Goal: Transaction & Acquisition: Book appointment/travel/reservation

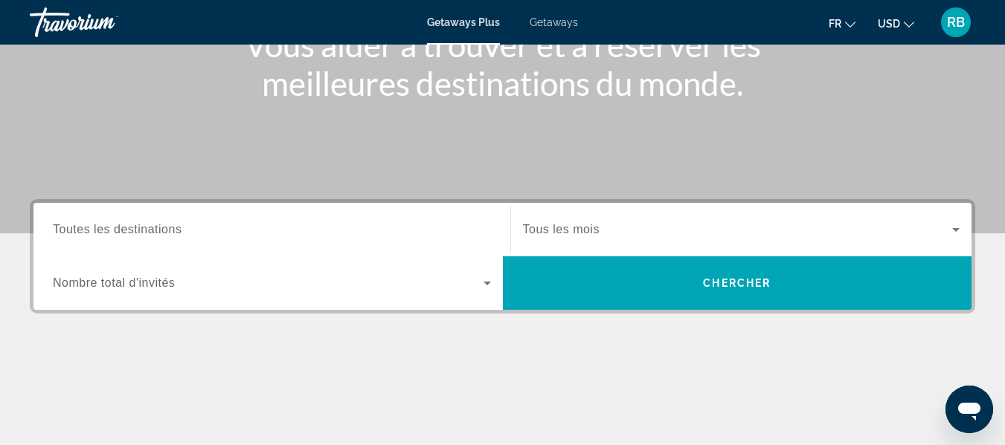
scroll to position [213, 0]
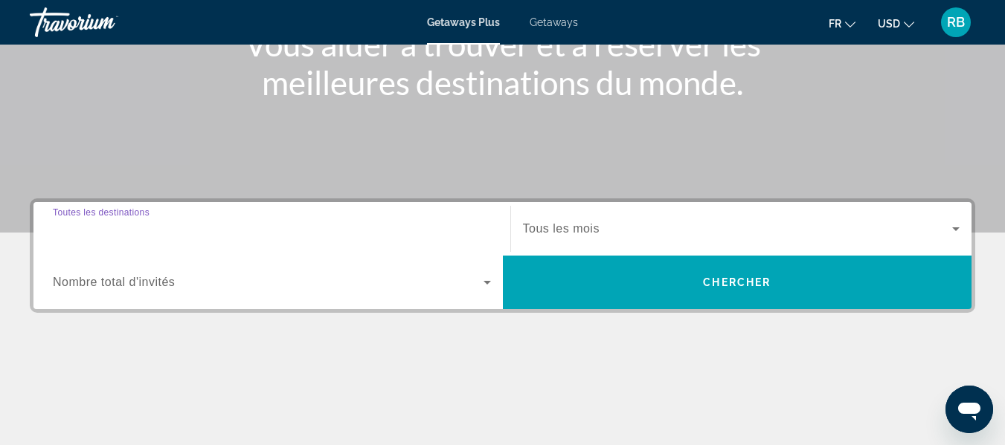
click at [262, 236] on input "Destination Toutes les destinations" at bounding box center [272, 230] width 438 height 18
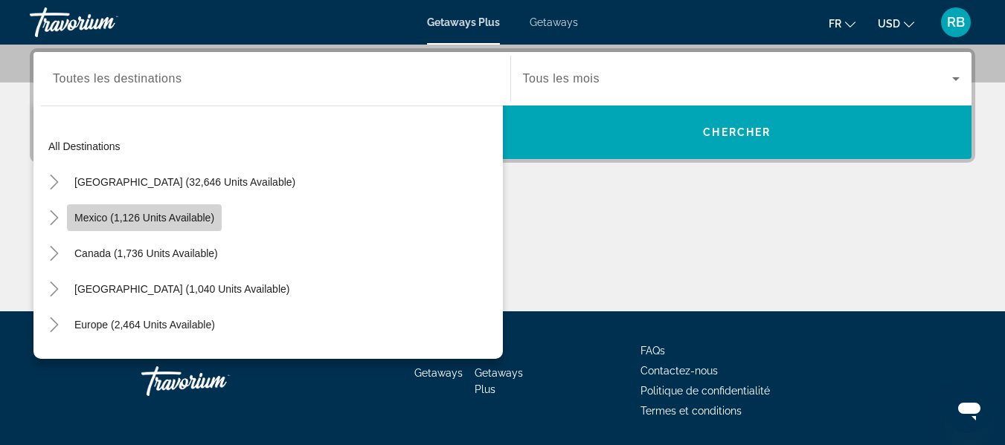
click at [181, 216] on span "Mexico (1,126 units available)" at bounding box center [144, 218] width 140 height 12
type input "**********"
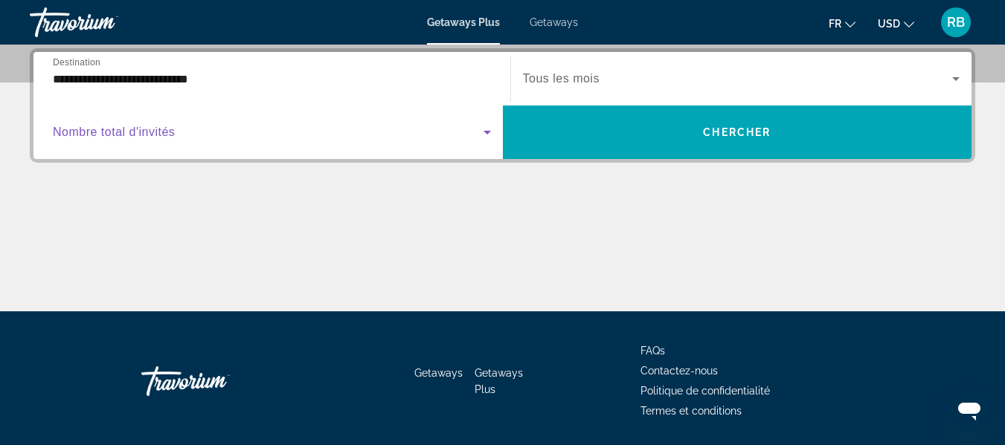
click at [426, 134] on span "Search widget" at bounding box center [268, 132] width 431 height 18
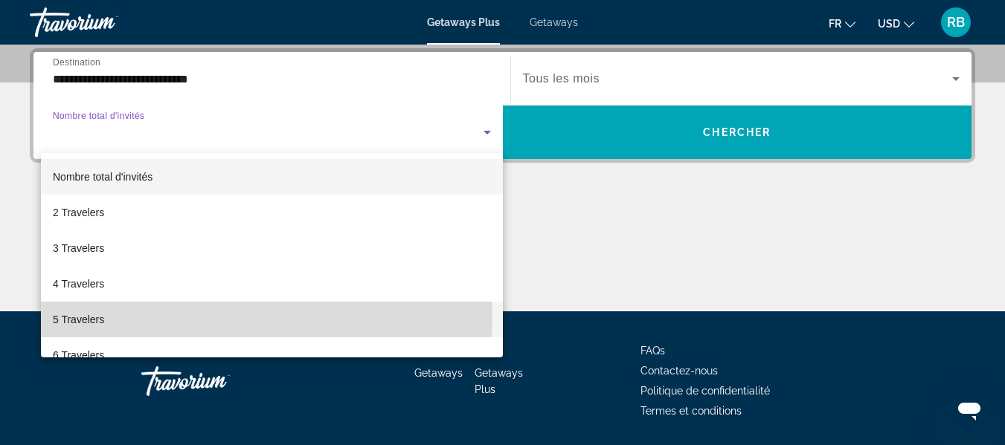
click at [201, 317] on mat-option "5 Travelers" at bounding box center [272, 320] width 462 height 36
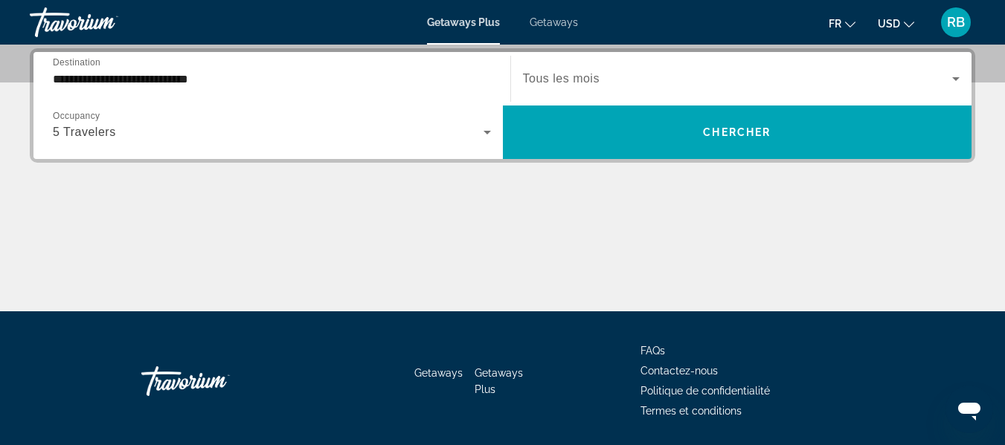
click at [606, 69] on div "Search widget" at bounding box center [741, 79] width 437 height 42
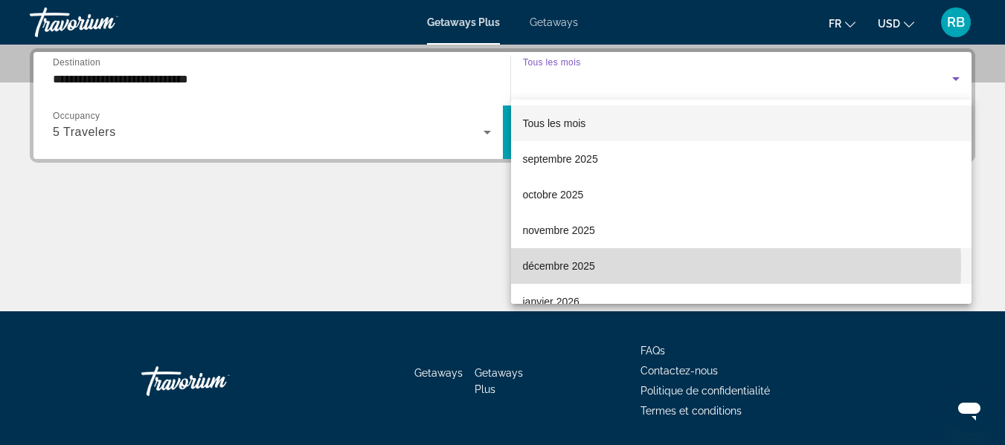
click at [559, 267] on span "décembre 2025" at bounding box center [559, 266] width 72 height 18
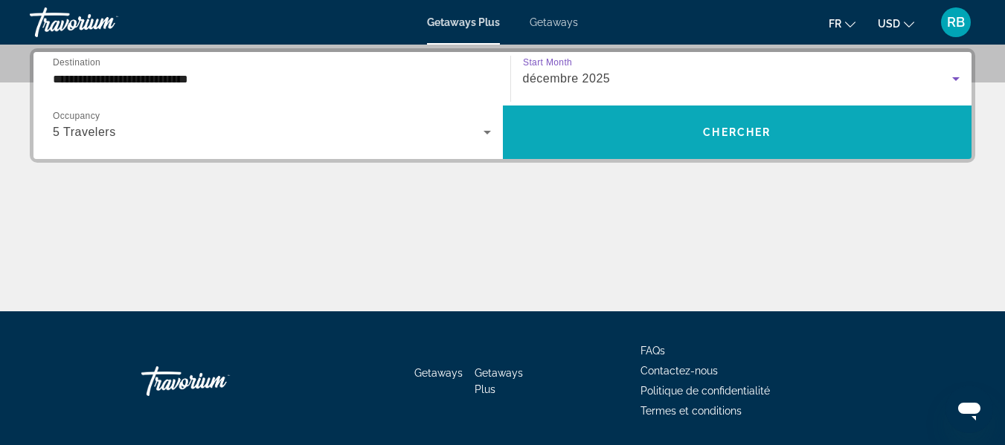
click at [614, 130] on span "Search widget" at bounding box center [737, 133] width 469 height 36
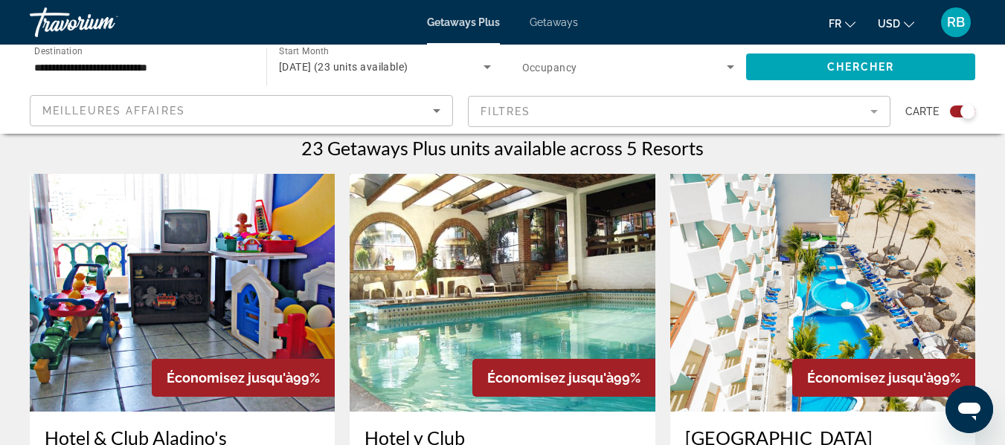
scroll to position [479, 0]
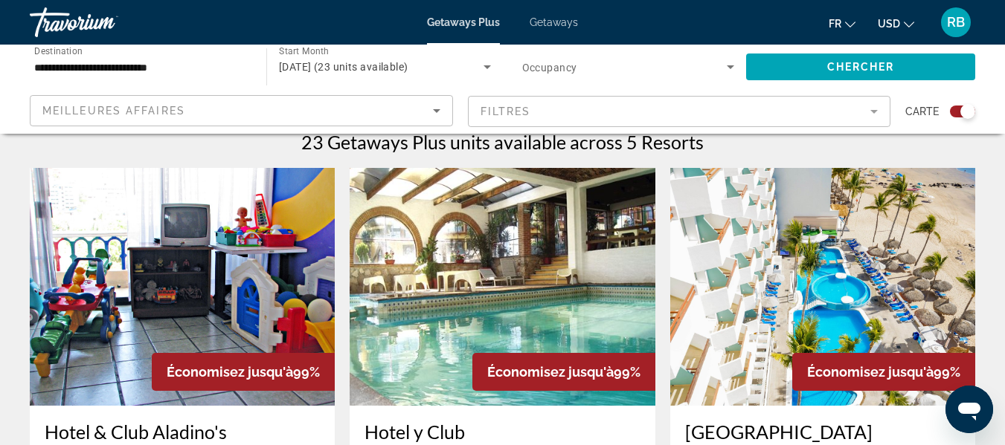
click at [501, 266] on img "Main content" at bounding box center [502, 287] width 305 height 238
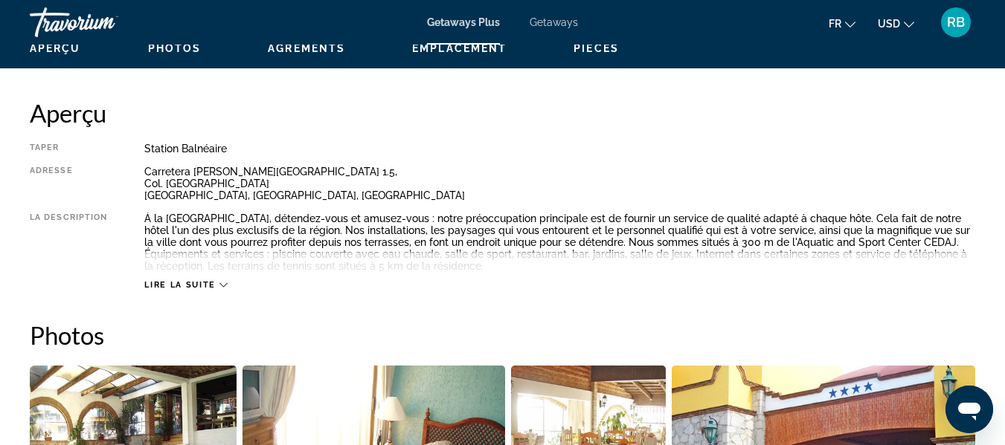
scroll to position [729, 0]
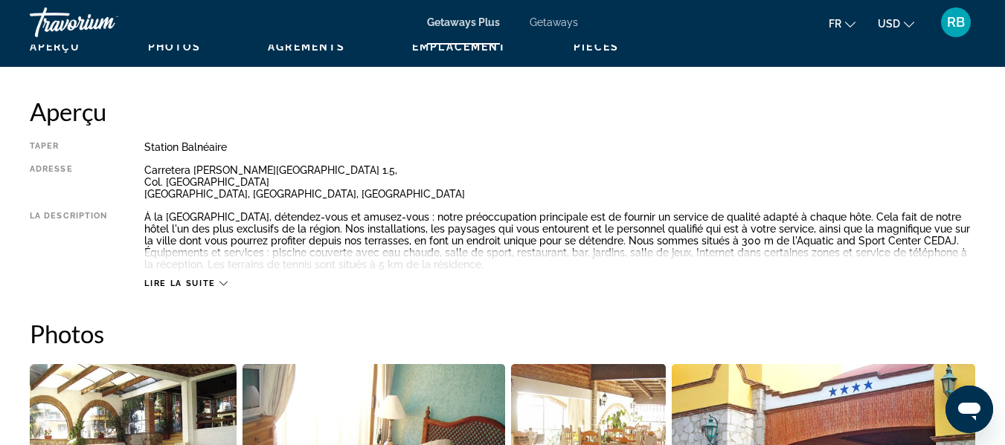
click at [175, 271] on div "Lire la suite" at bounding box center [559, 268] width 831 height 41
click at [178, 282] on span "Lire la suite" at bounding box center [179, 284] width 71 height 10
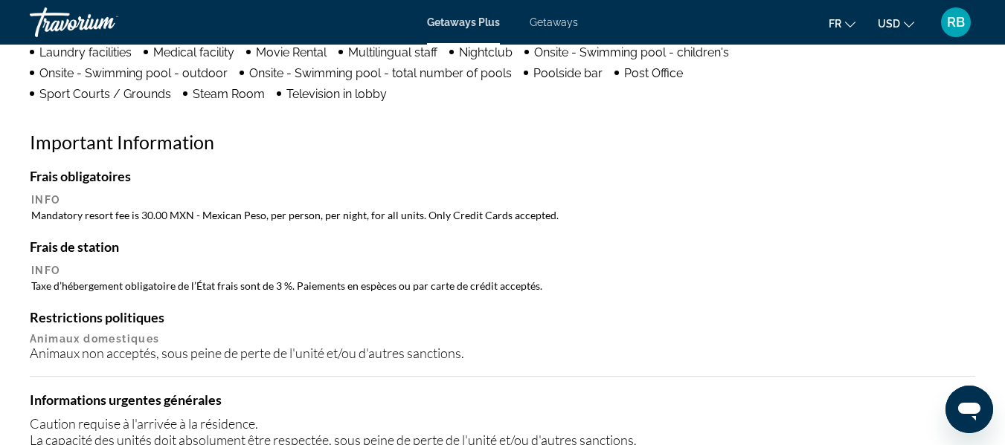
scroll to position [1694, 0]
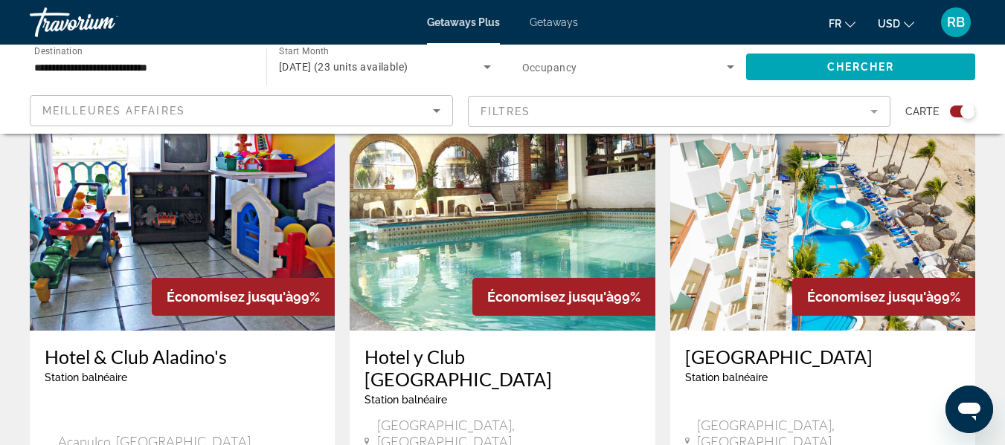
scroll to position [556, 0]
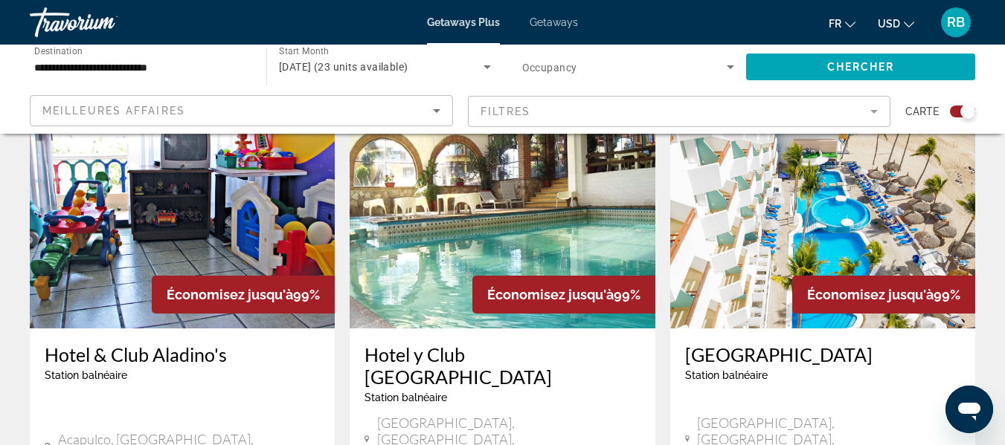
click at [739, 249] on img "Main content" at bounding box center [822, 210] width 305 height 238
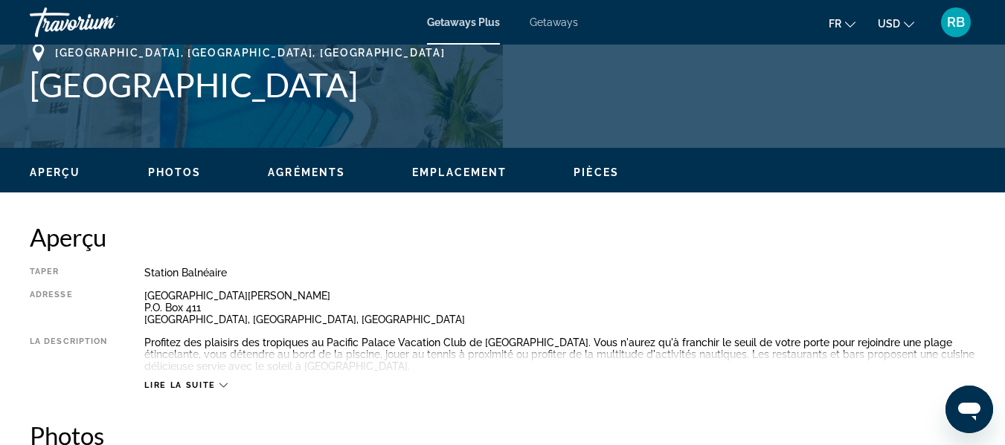
scroll to position [614, 0]
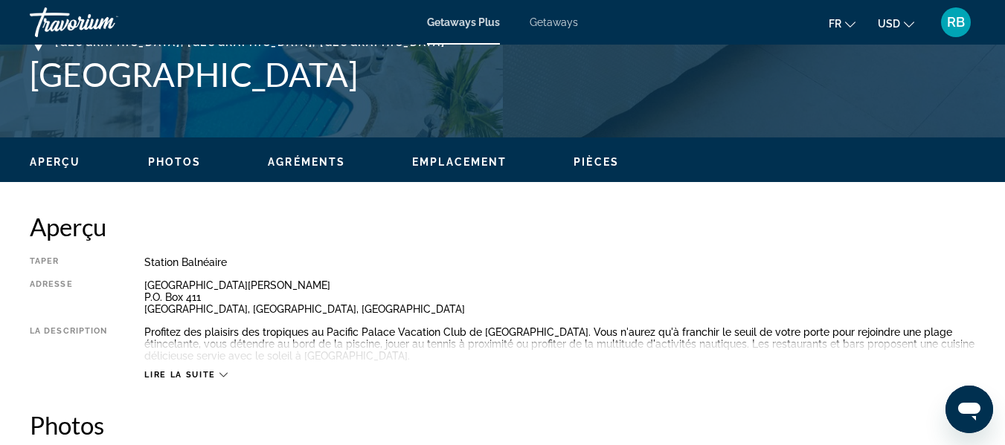
drag, startPoint x: 222, startPoint y: 376, endPoint x: 528, endPoint y: 303, distance: 314.2
click at [528, 303] on div "Taper Station balnéaire Tout inclus Pas tout compris Adresse [GEOGRAPHIC_DATA][…" at bounding box center [502, 319] width 945 height 124
click at [219, 372] on icon "Main content" at bounding box center [223, 375] width 8 height 8
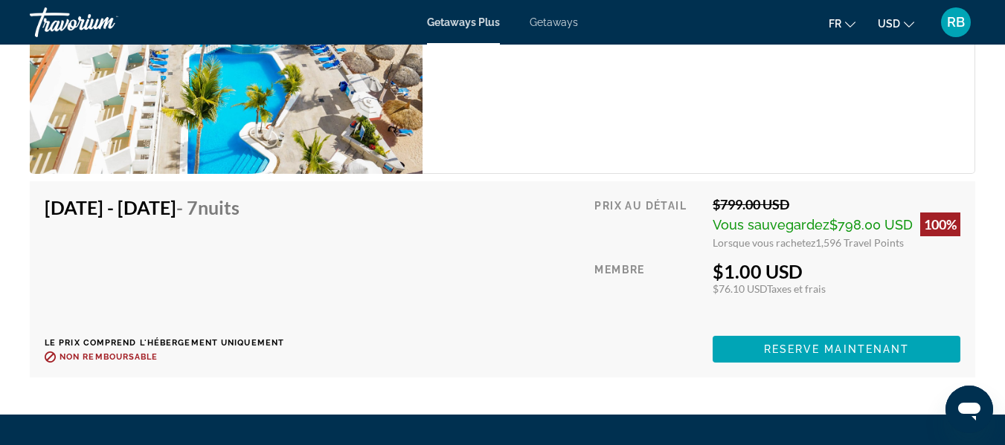
scroll to position [3106, 0]
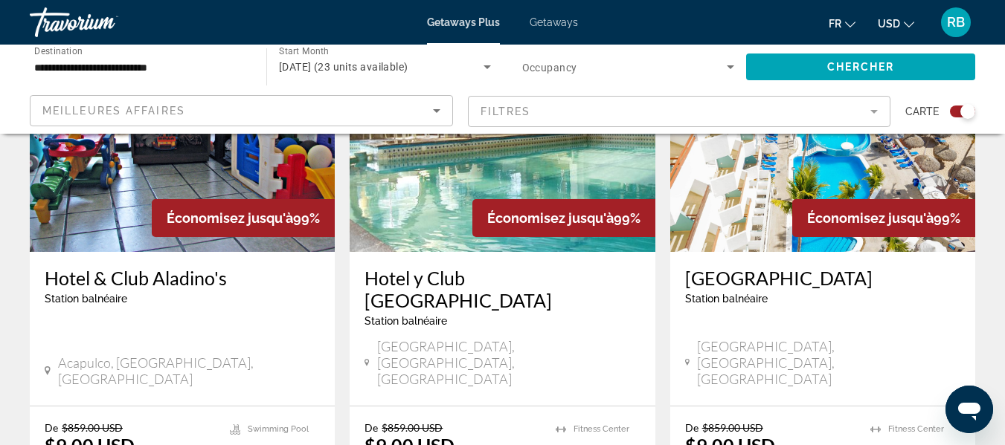
scroll to position [631, 0]
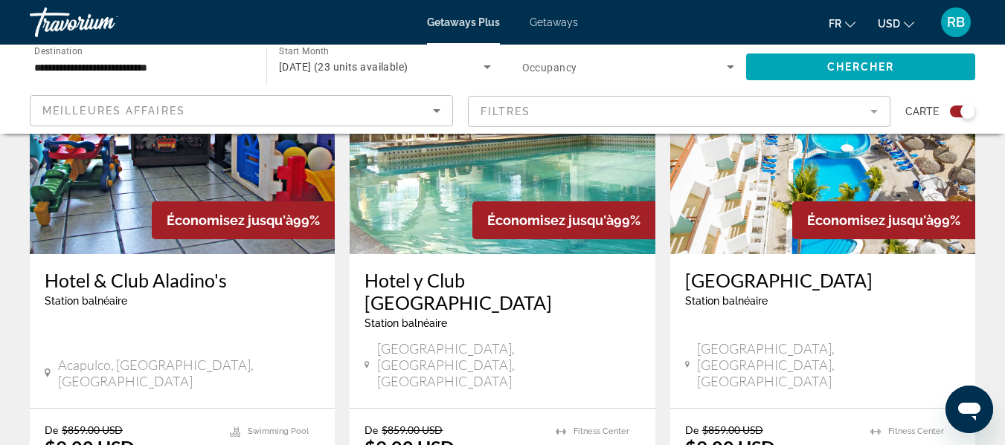
click at [0, 206] on div "← Move left → Move right ↑ Move up ↓ Move down + Zoom in - Zoom out Home Jump l…" at bounding box center [502, 323] width 1005 height 1611
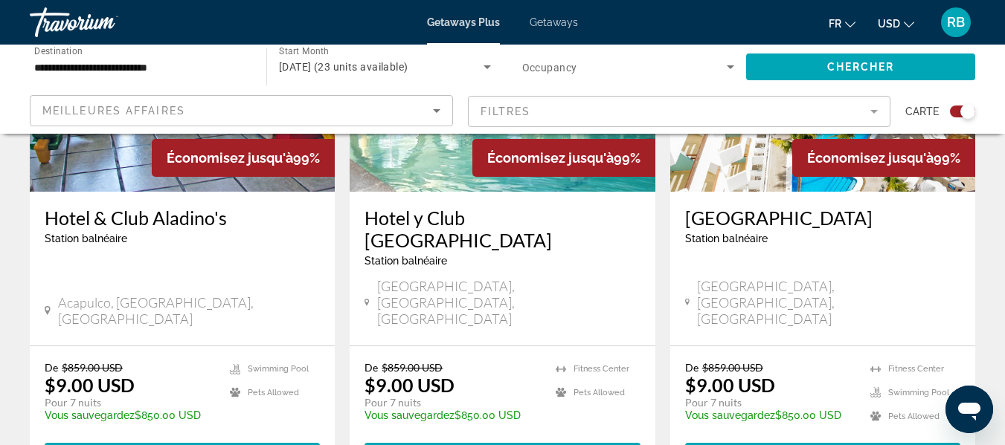
scroll to position [694, 0]
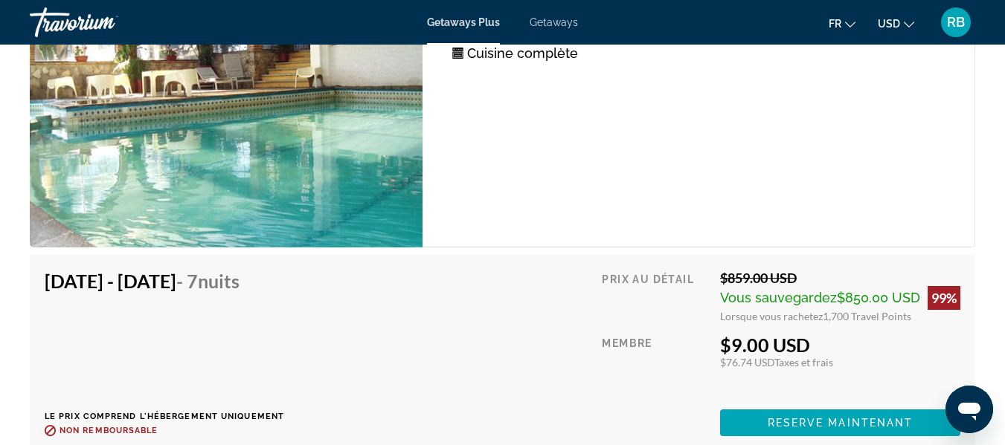
scroll to position [3124, 0]
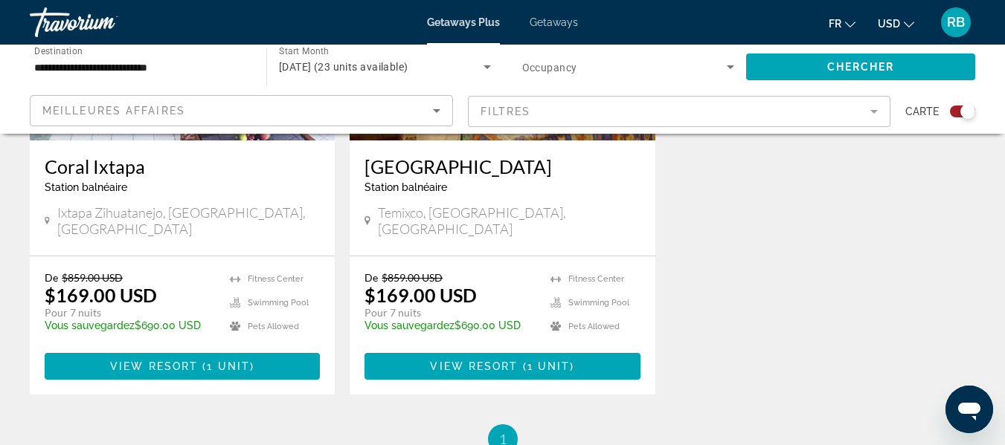
scroll to position [1306, 0]
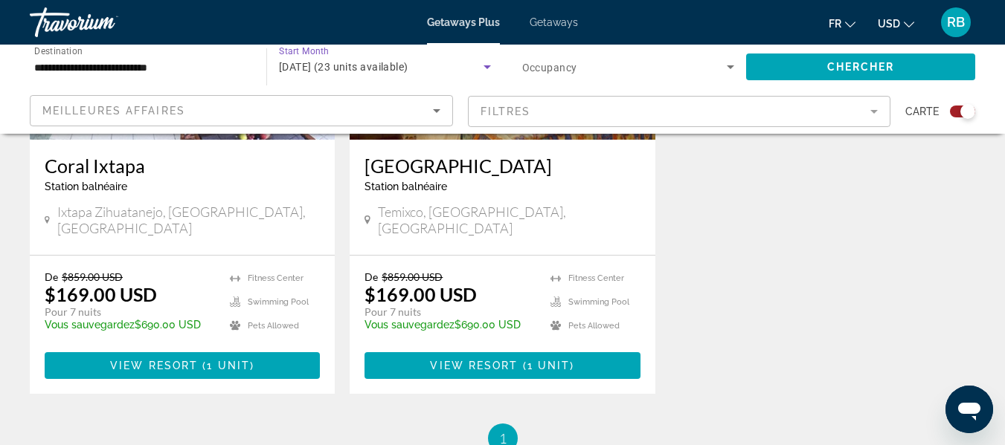
click at [408, 67] on span "[DATE] (23 units available)" at bounding box center [343, 67] width 129 height 12
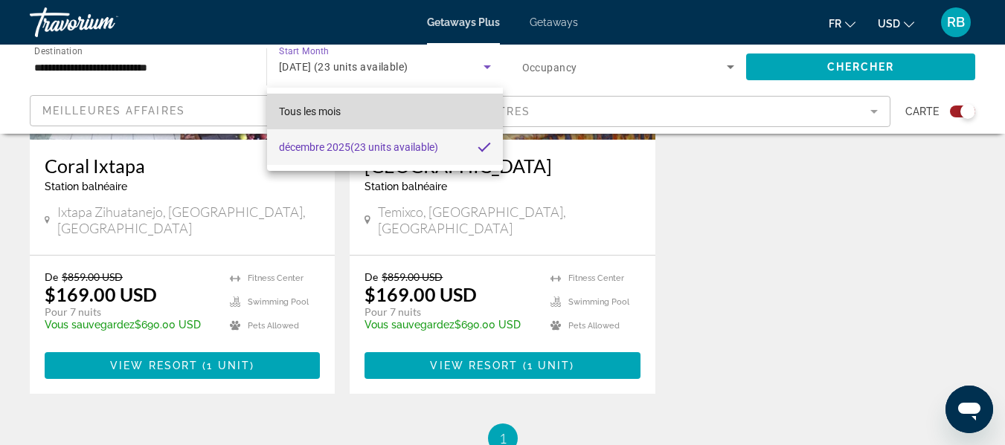
click at [420, 107] on mat-option "Tous les mois" at bounding box center [385, 112] width 236 height 36
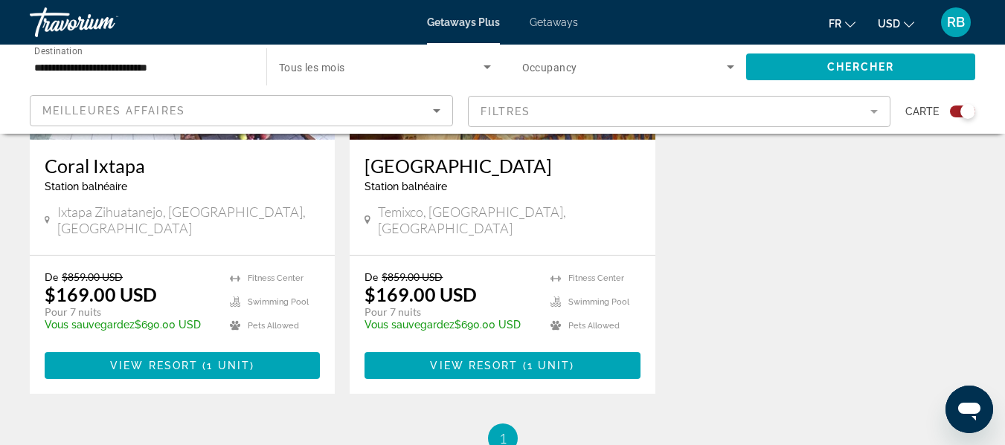
click at [442, 54] on div "Search widget" at bounding box center [385, 67] width 212 height 42
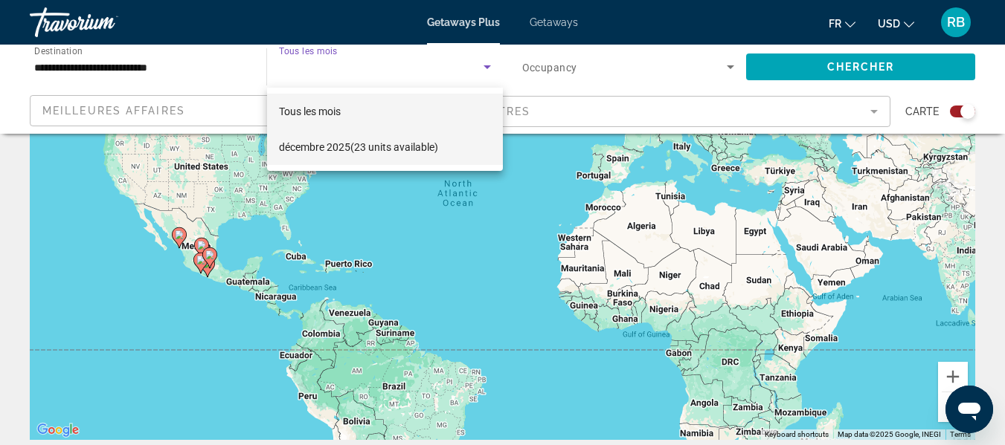
scroll to position [0, 0]
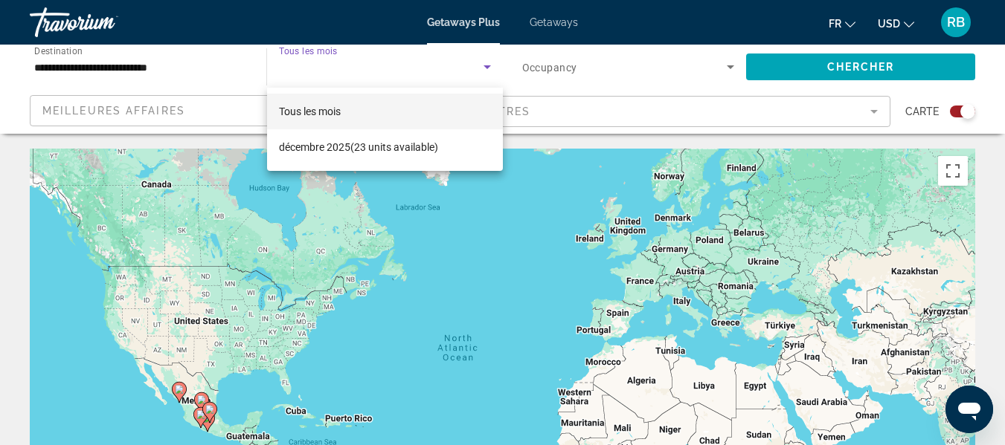
click at [541, 65] on div at bounding box center [502, 222] width 1005 height 445
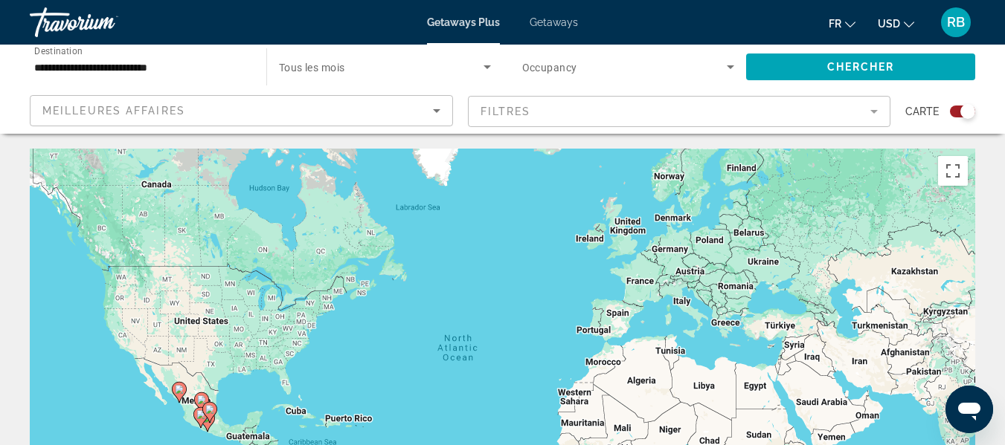
click at [541, 65] on span "Occupancy" at bounding box center [549, 68] width 55 height 12
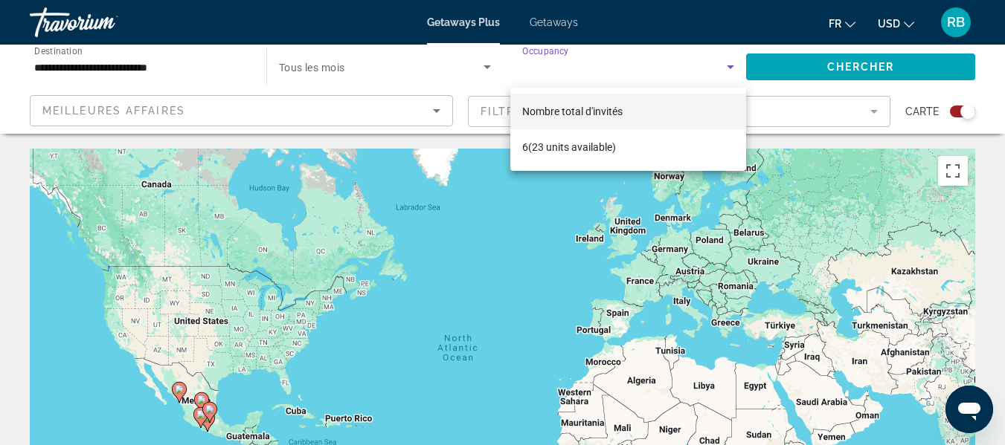
click at [541, 65] on div at bounding box center [502, 222] width 1005 height 445
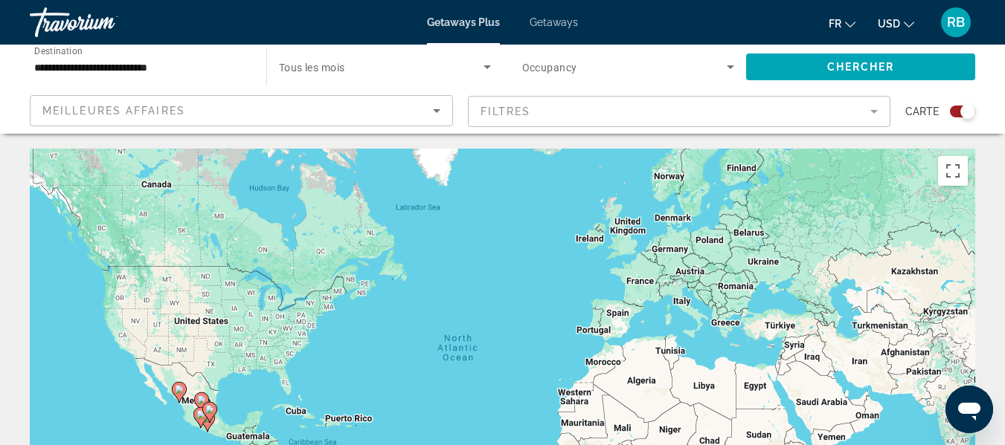
click at [541, 65] on span "Occupancy" at bounding box center [549, 68] width 55 height 12
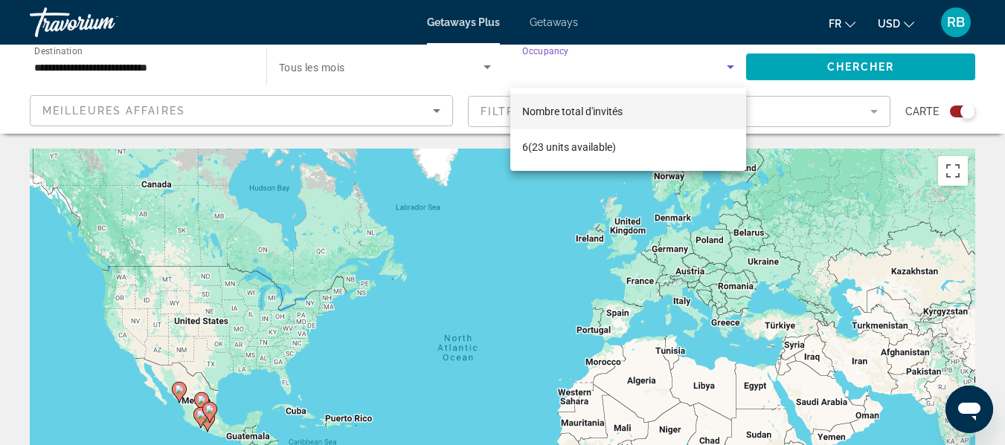
click at [377, 68] on div at bounding box center [502, 222] width 1005 height 445
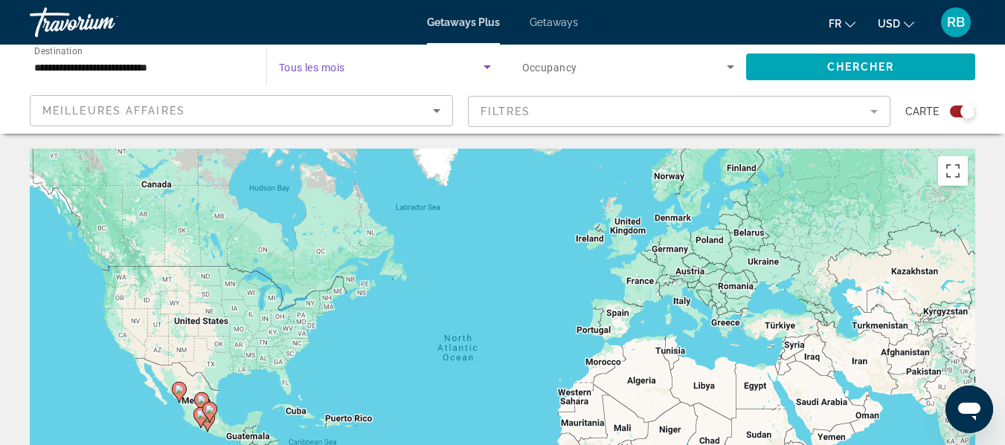
click at [377, 68] on span "Search widget" at bounding box center [381, 67] width 205 height 18
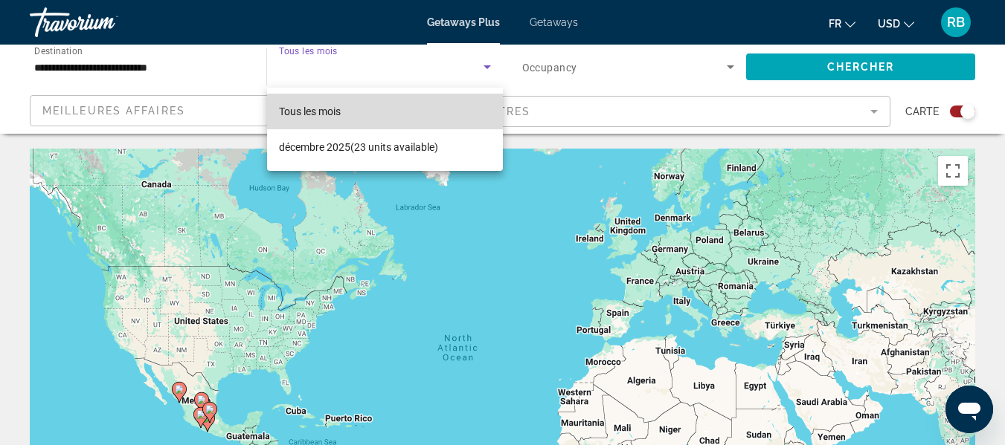
click at [336, 111] on span "Tous les mois" at bounding box center [310, 112] width 62 height 12
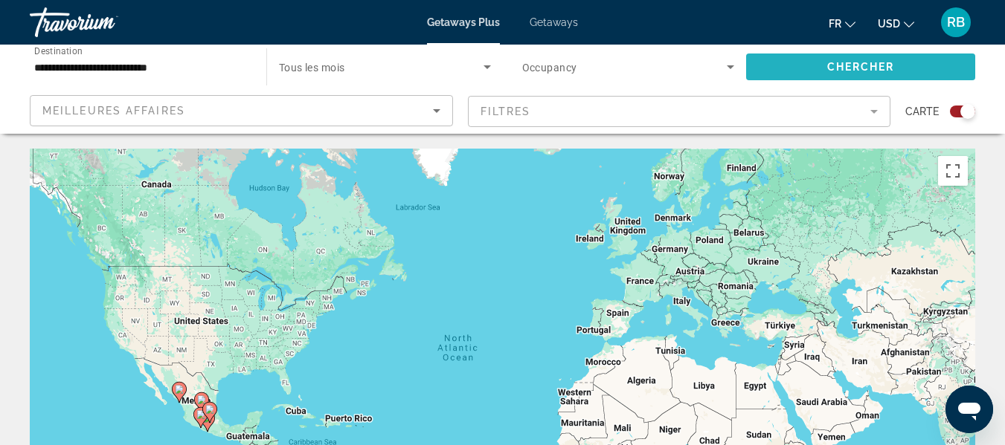
click at [889, 69] on span "Chercher" at bounding box center [861, 67] width 68 height 12
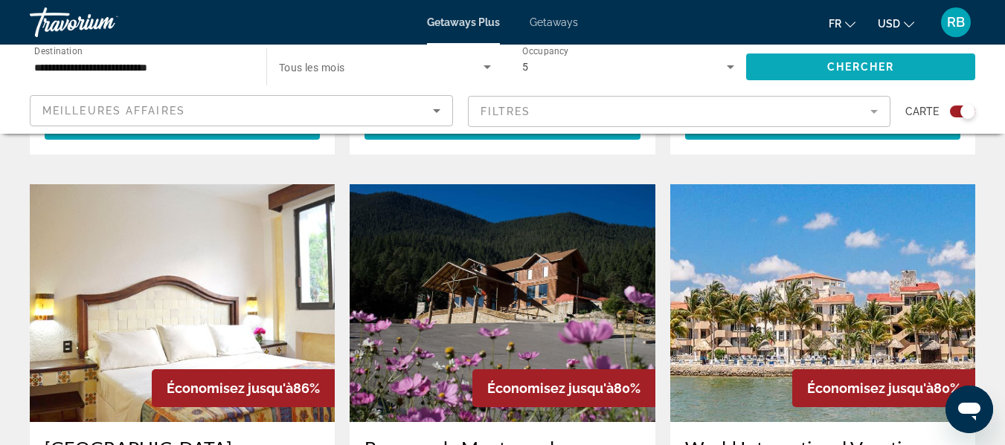
scroll to position [1583, 0]
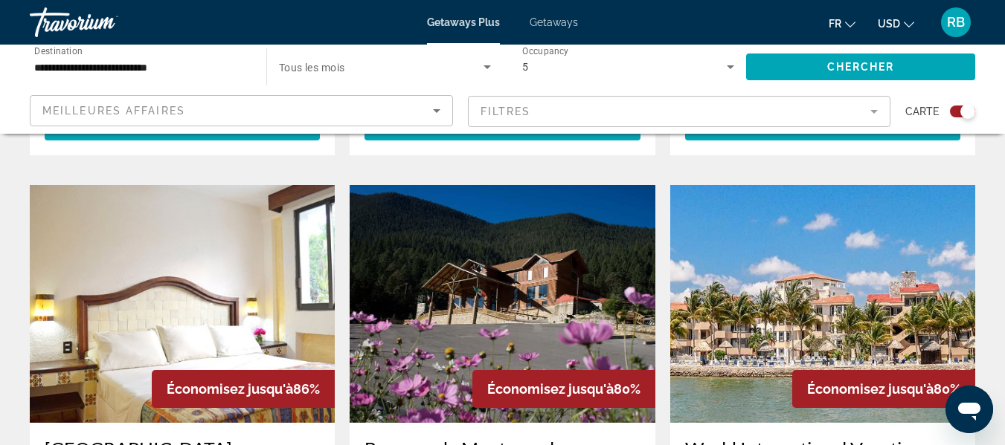
click at [823, 218] on img "Main content" at bounding box center [822, 304] width 305 height 238
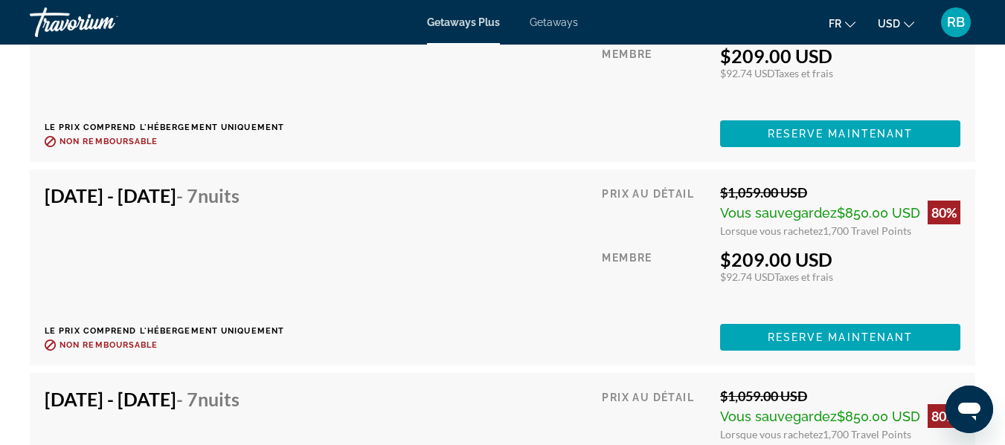
scroll to position [2852, 0]
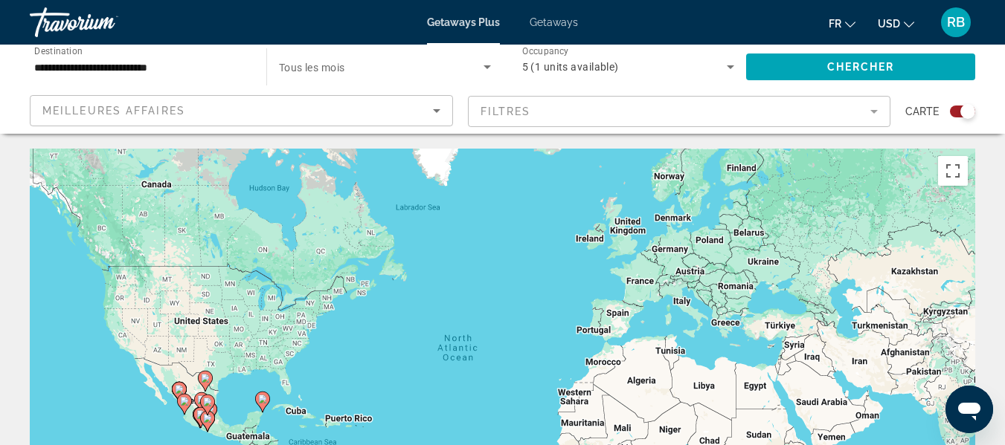
click at [111, 72] on input "**********" at bounding box center [140, 68] width 213 height 18
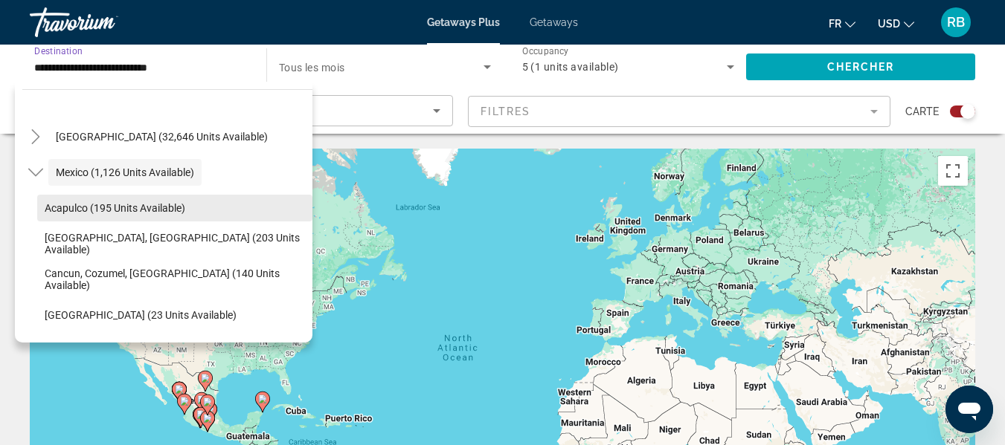
scroll to position [29, 0]
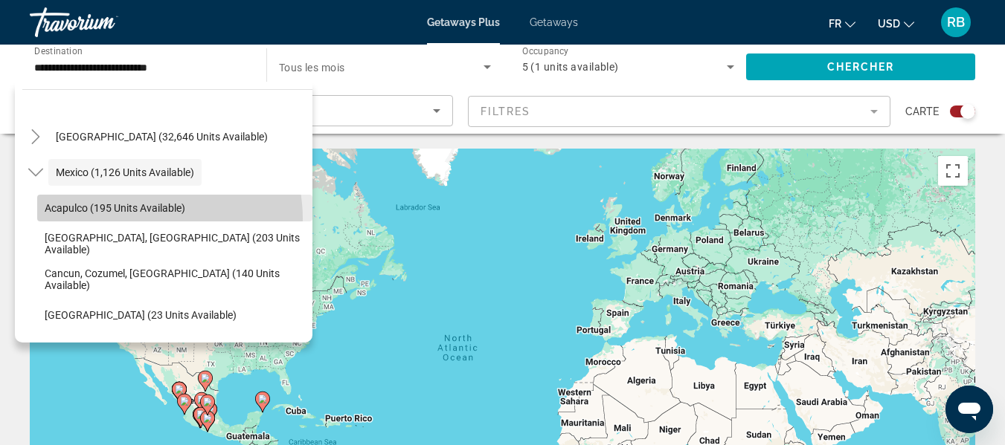
click at [144, 219] on span "Search widget" at bounding box center [174, 208] width 275 height 36
type input "**********"
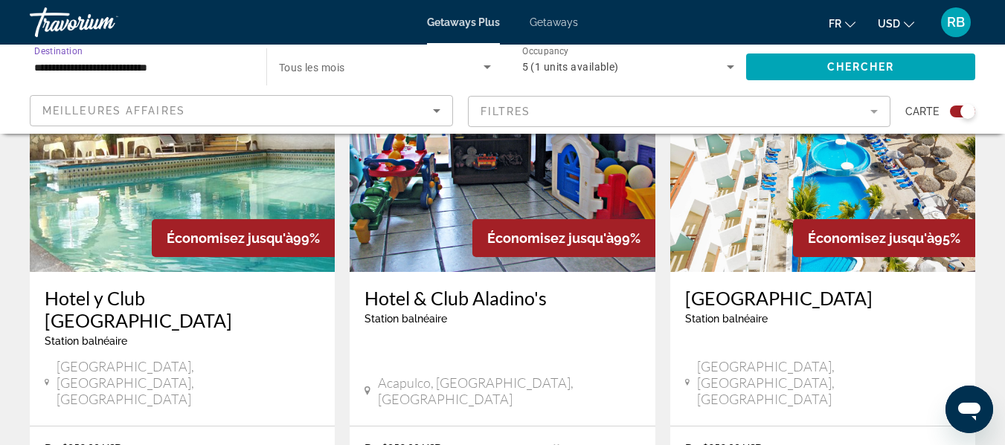
scroll to position [614, 0]
click at [735, 200] on img "Main content" at bounding box center [822, 152] width 305 height 238
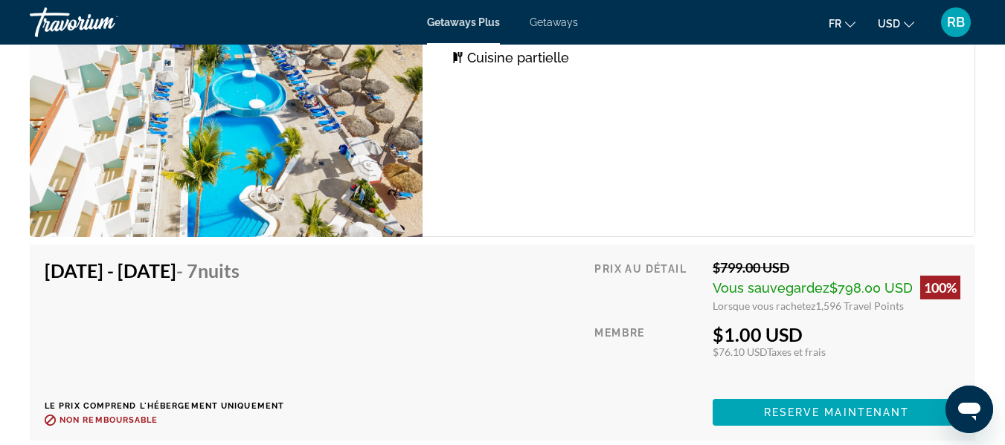
scroll to position [3043, 0]
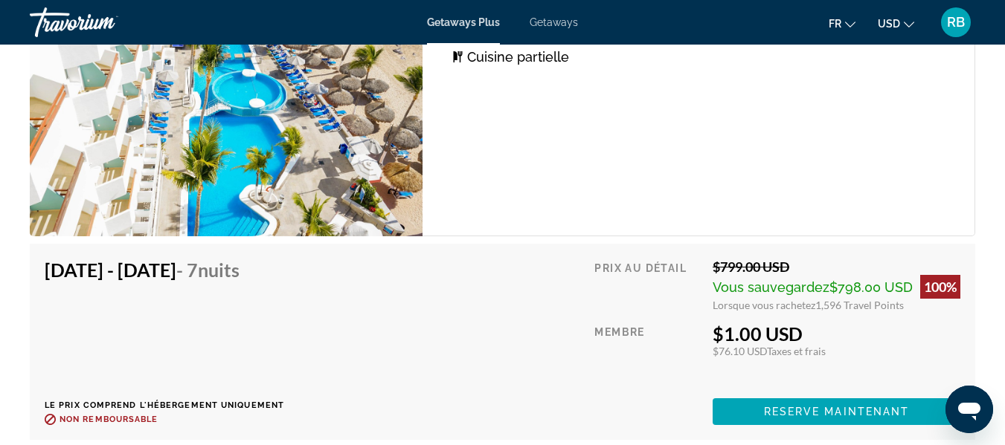
click at [622, 202] on div "Unité de 1 chambre (Partial Kitchen) Chambres 1 Occupation maximale 6 Cuisine C…" at bounding box center [698, 87] width 553 height 299
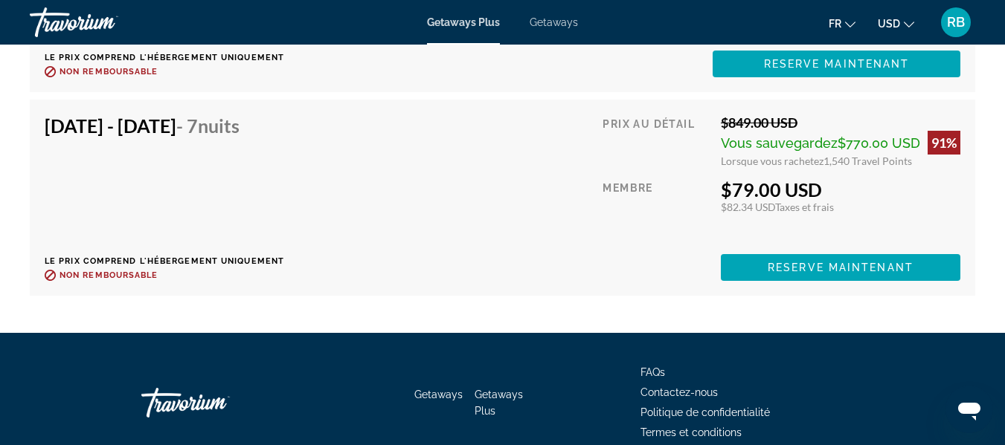
scroll to position [4007, 0]
